Goal: Information Seeking & Learning: Learn about a topic

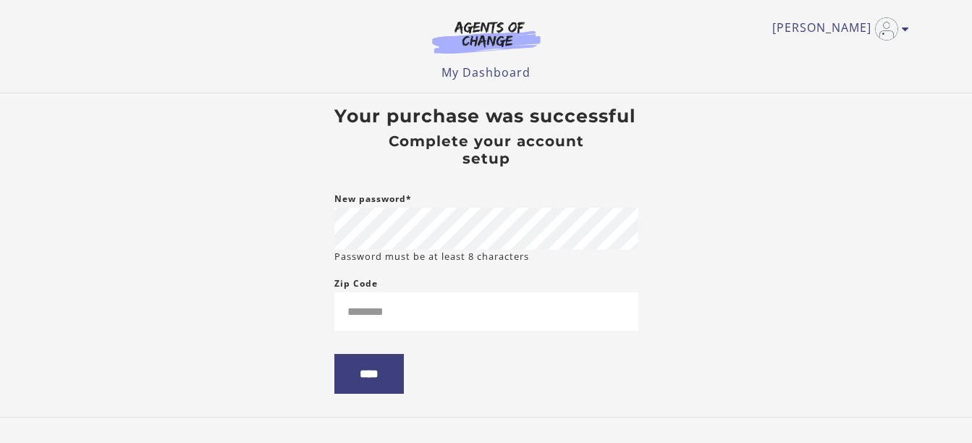
click at [780, 305] on body "Skip to main content Valerie B My Account Support Sign Out Toggle menu Menu My …" at bounding box center [486, 221] width 972 height 443
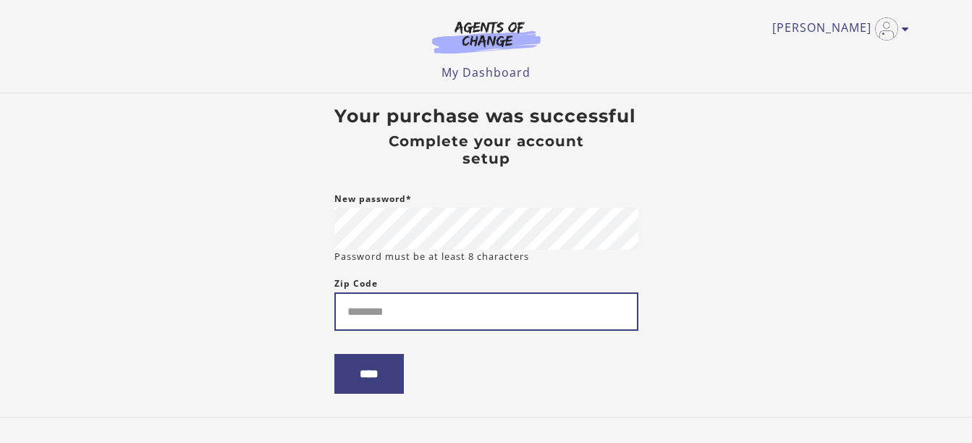
click at [376, 323] on input "Zip Code" at bounding box center [486, 311] width 304 height 38
type input "*****"
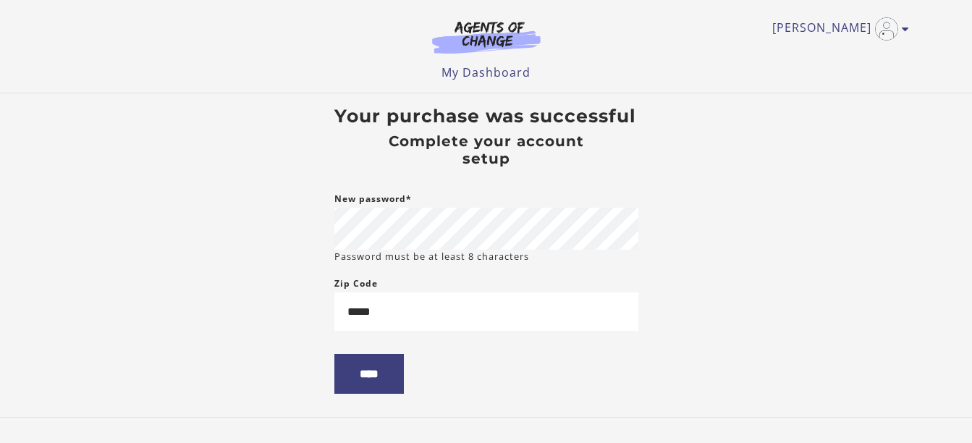
click at [490, 398] on form "New password* Password must be at least 8 characters Zip Code ***** ****" at bounding box center [486, 303] width 304 height 226
click at [379, 384] on input "****" at bounding box center [368, 374] width 69 height 40
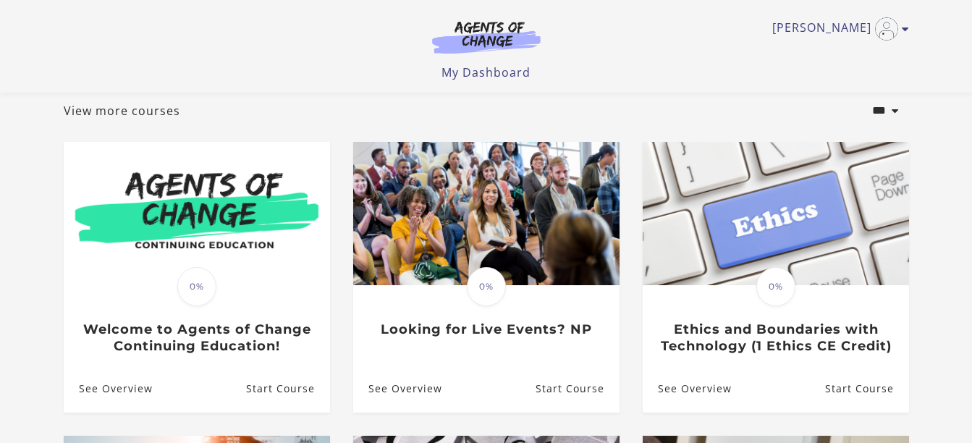
scroll to position [145, 0]
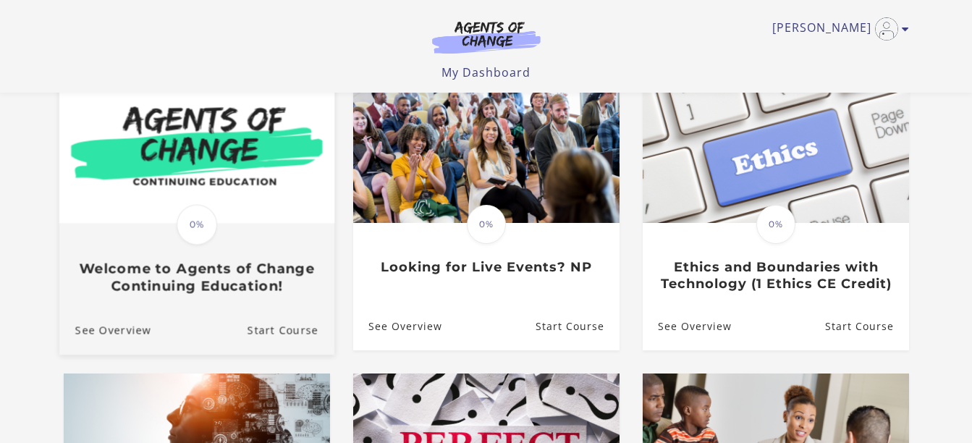
click at [198, 186] on img at bounding box center [196, 149] width 275 height 148
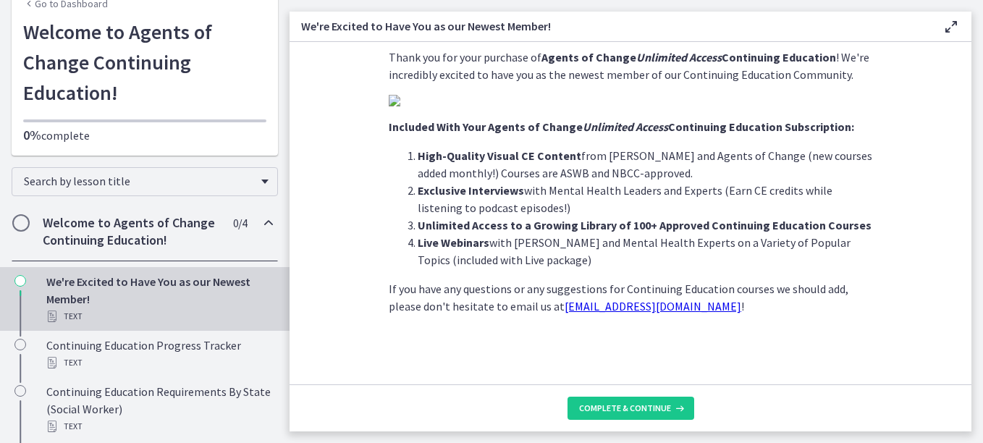
scroll to position [140, 0]
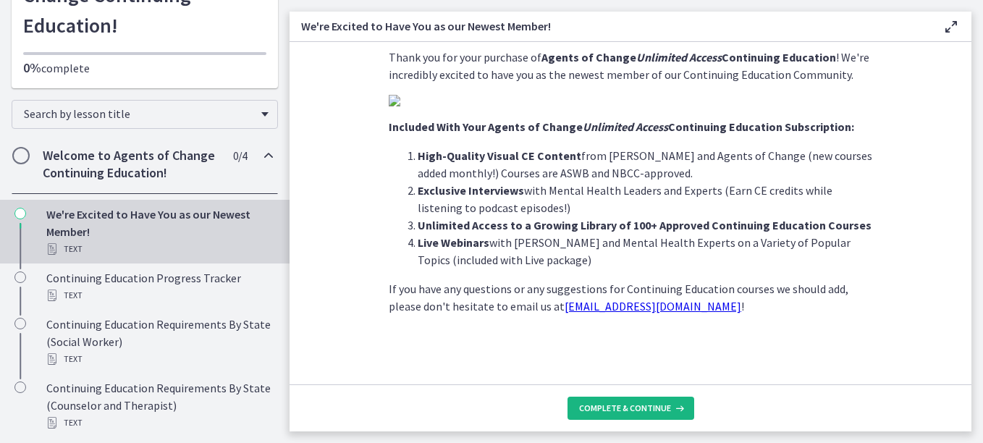
click at [618, 408] on span "Complete & continue" at bounding box center [625, 408] width 92 height 12
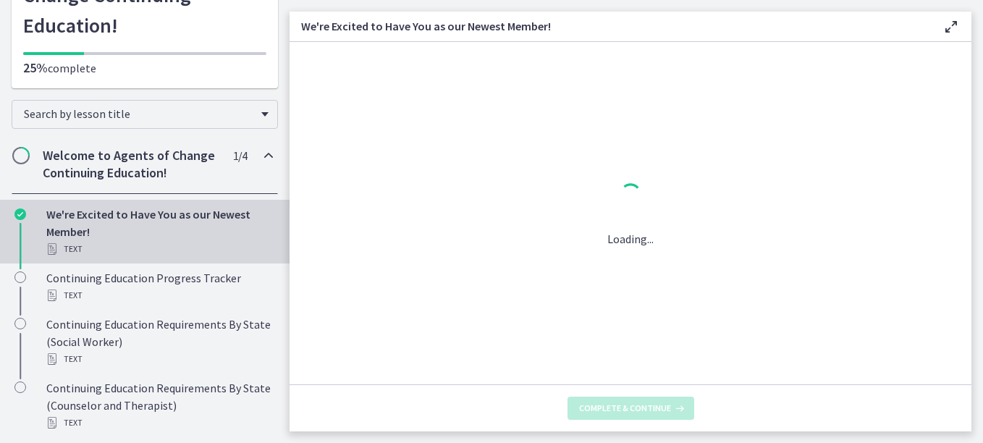
scroll to position [0, 0]
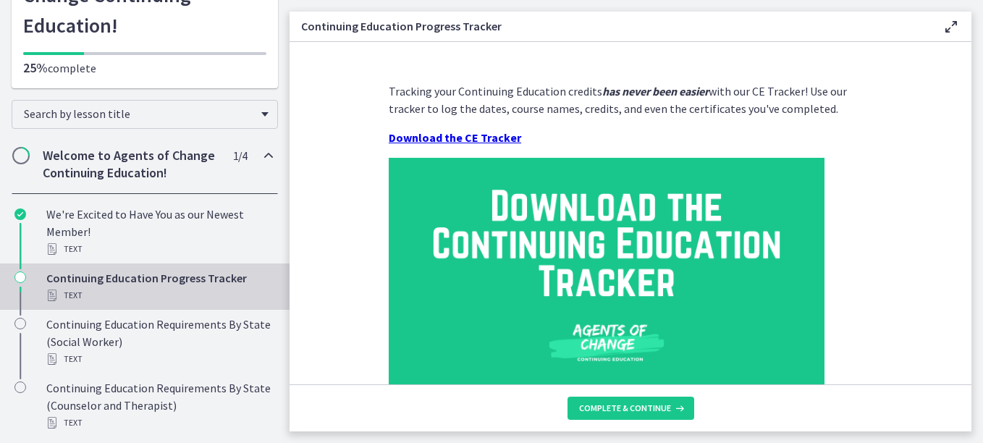
click at [446, 137] on strong "Download the CE Tracker" at bounding box center [455, 137] width 132 height 14
click at [453, 141] on strong "Download the CE Tracker" at bounding box center [455, 137] width 132 height 14
click at [50, 290] on icon "Chapters" at bounding box center [52, 295] width 12 height 12
click at [100, 274] on div "Continuing Education Progress Tracker Text" at bounding box center [159, 286] width 226 height 35
click at [619, 402] on button "Complete & continue" at bounding box center [630, 408] width 127 height 23
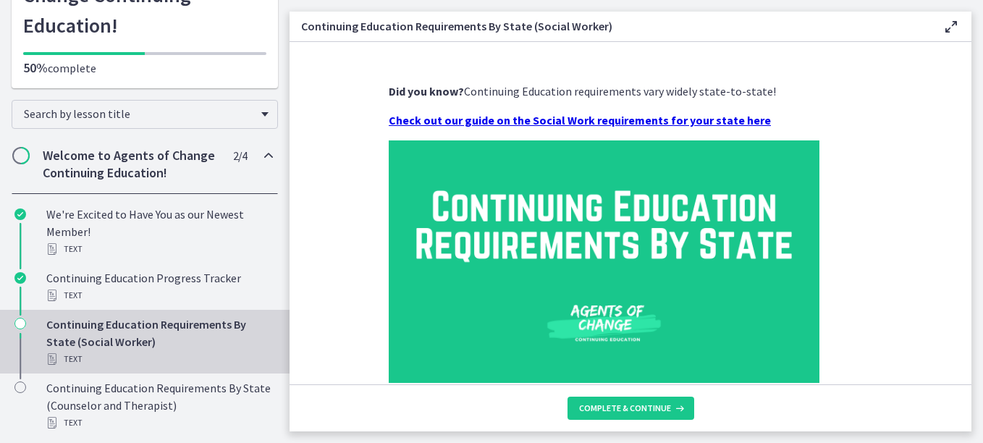
click at [517, 122] on strong "Check out our guide on the Social Work requirements for your state here" at bounding box center [580, 120] width 382 height 14
click at [608, 418] on button "Complete & continue" at bounding box center [630, 408] width 127 height 23
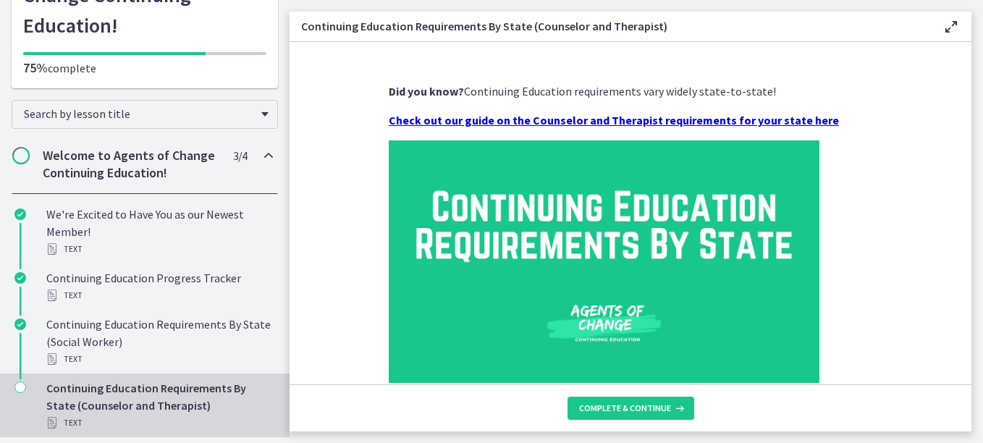
click at [99, 387] on div "Continuing Education Requirements By State (Counselor and Therapist) Text" at bounding box center [159, 405] width 226 height 52
click at [91, 390] on div "Continuing Education Requirements By State (Counselor and Therapist) Text" at bounding box center [159, 405] width 226 height 52
click at [611, 121] on strong "Check out our guide on the Counselor and Therapist requirements for your state …" at bounding box center [614, 120] width 450 height 14
click at [586, 401] on button "Complete & continue" at bounding box center [630, 408] width 127 height 23
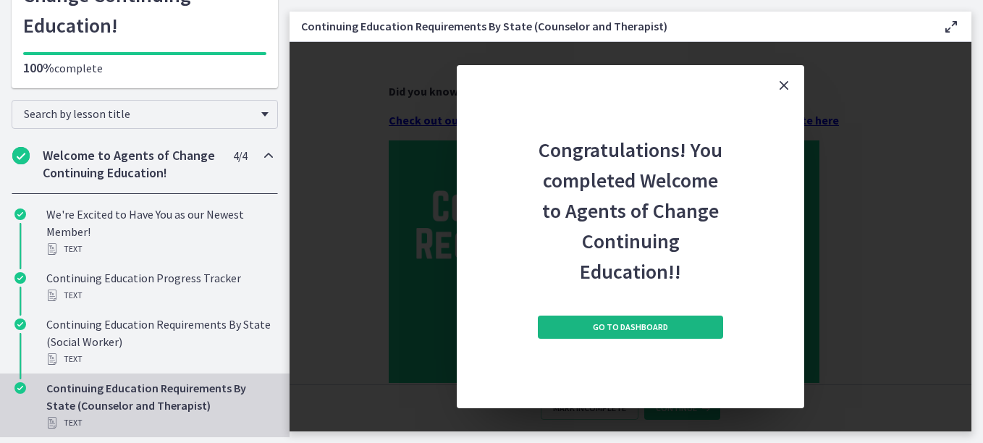
click at [631, 329] on span "Go to Dashboard" at bounding box center [630, 327] width 75 height 12
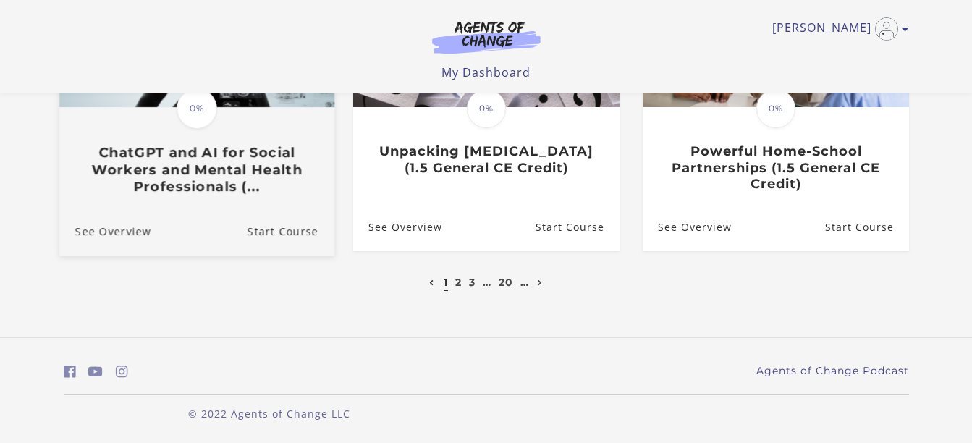
scroll to position [558, 0]
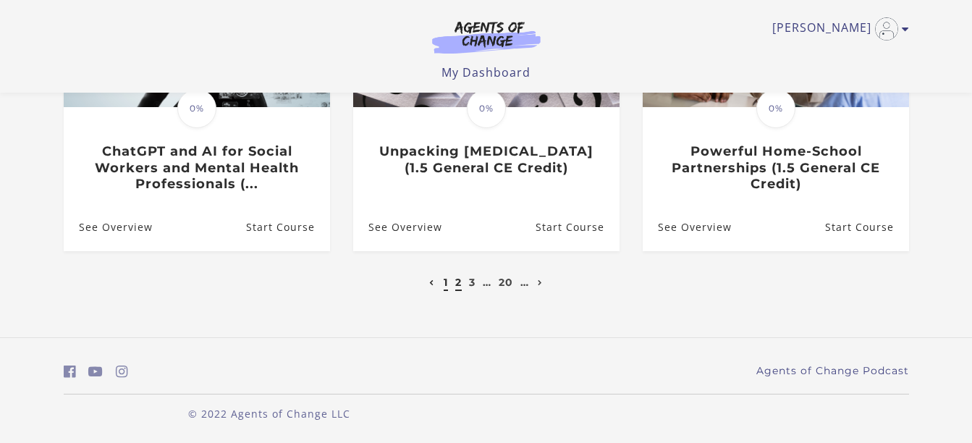
click at [456, 285] on link "2" at bounding box center [458, 282] width 7 height 13
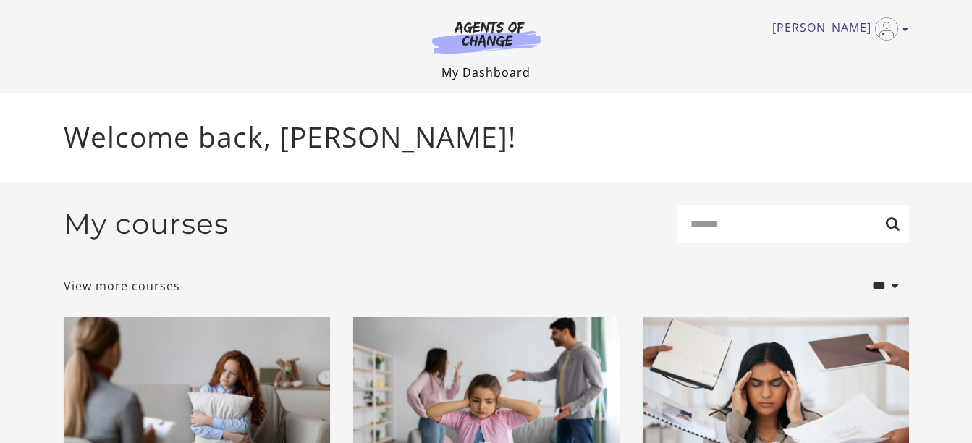
click at [470, 77] on link "My Dashboard" at bounding box center [485, 72] width 89 height 16
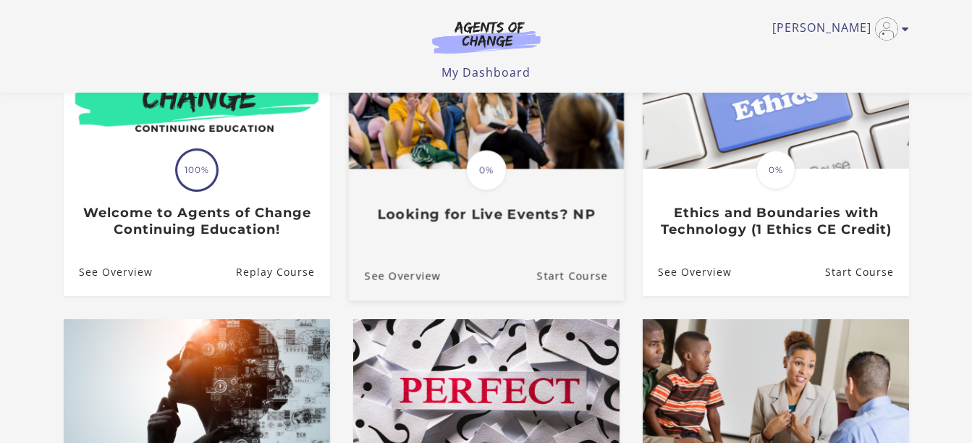
scroll to position [196, 0]
